Goal: Information Seeking & Learning: Learn about a topic

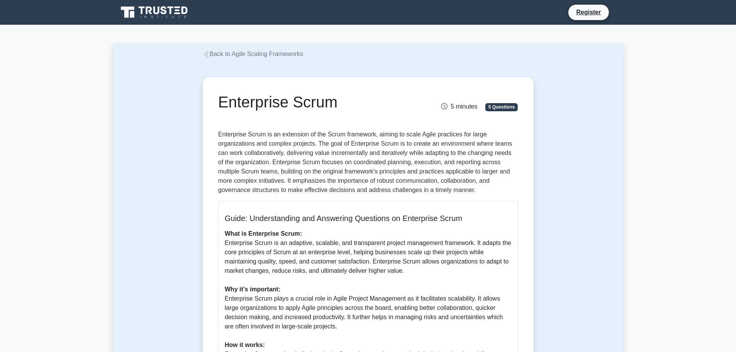
click at [255, 56] on link "Back to Agile Scaling Frameworks" at bounding box center [253, 54] width 100 height 7
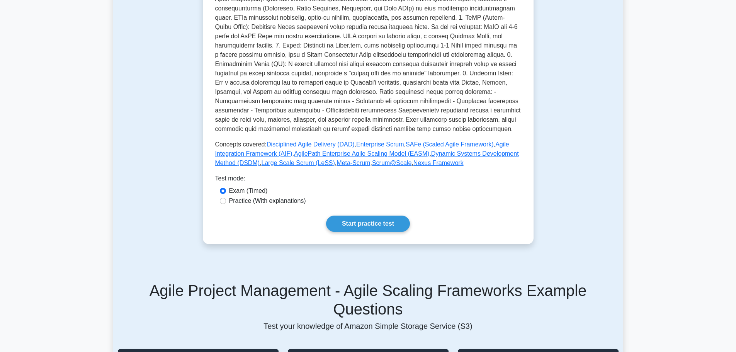
scroll to position [271, 0]
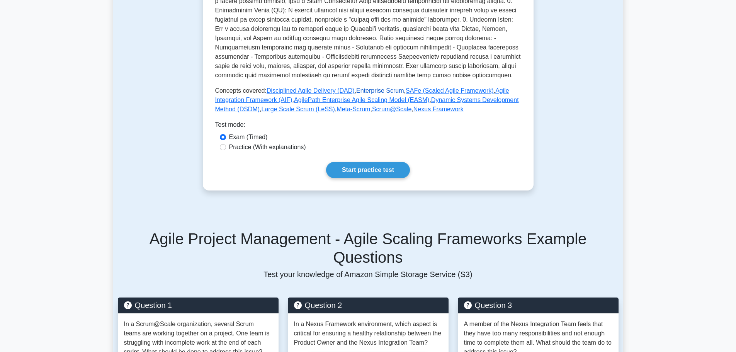
click at [362, 90] on link "Enterprise Scrum" at bounding box center [380, 90] width 48 height 7
click at [372, 111] on link "Scrum@Scale" at bounding box center [392, 109] width 40 height 7
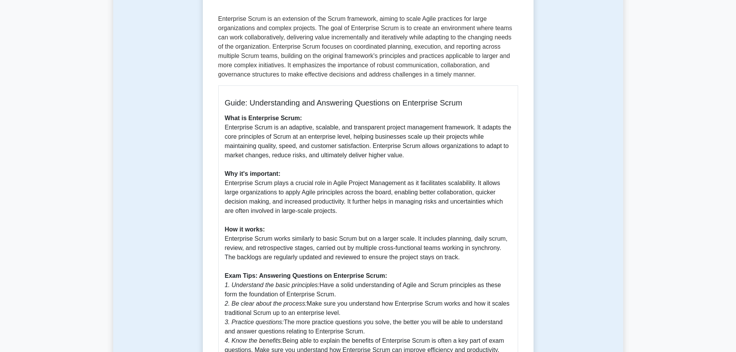
scroll to position [37, 0]
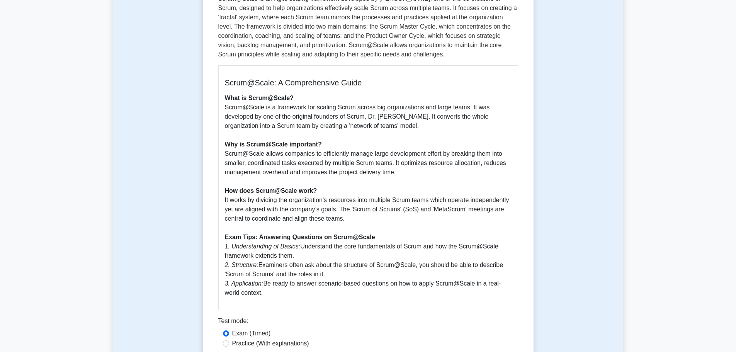
scroll to position [116, 0]
